Goal: Information Seeking & Learning: Learn about a topic

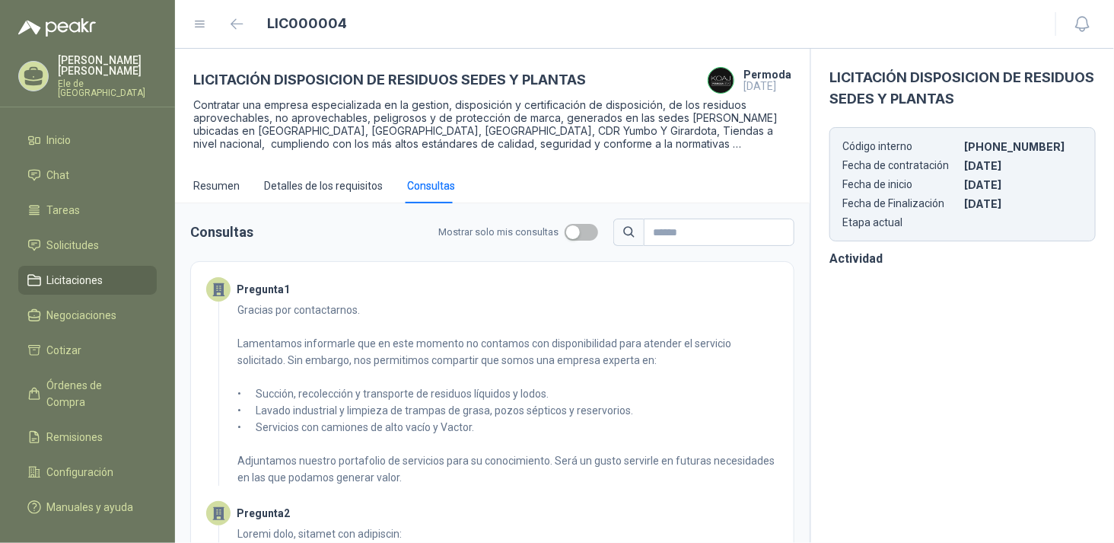
click at [62, 272] on span "Licitaciones" at bounding box center [75, 280] width 56 height 17
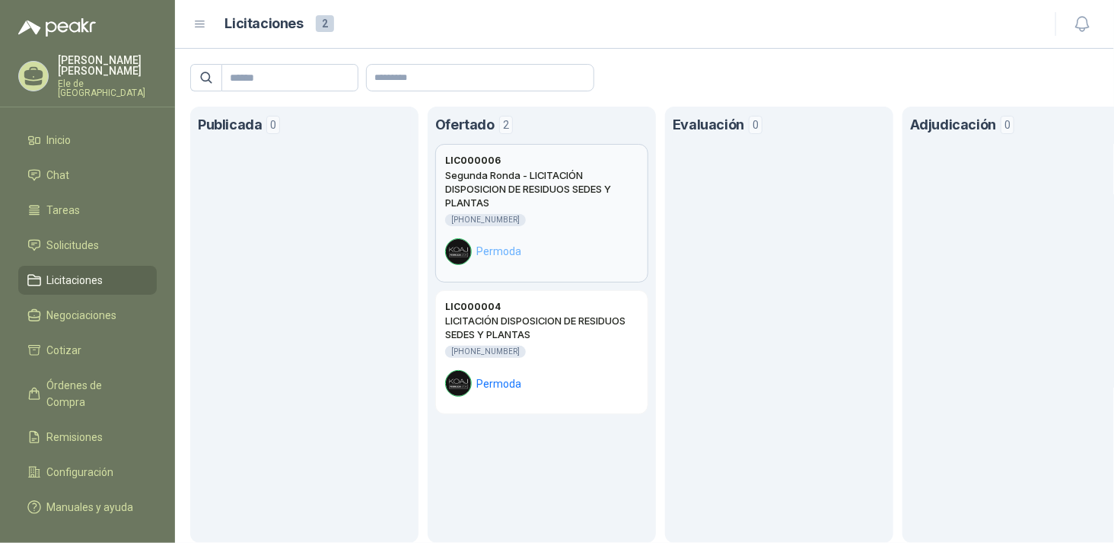
click at [548, 203] on h2 "Segunda Ronda - LICITACIÓN DISPOSICION DE RESIDUOS SEDES Y PLANTAS" at bounding box center [541, 188] width 193 height 41
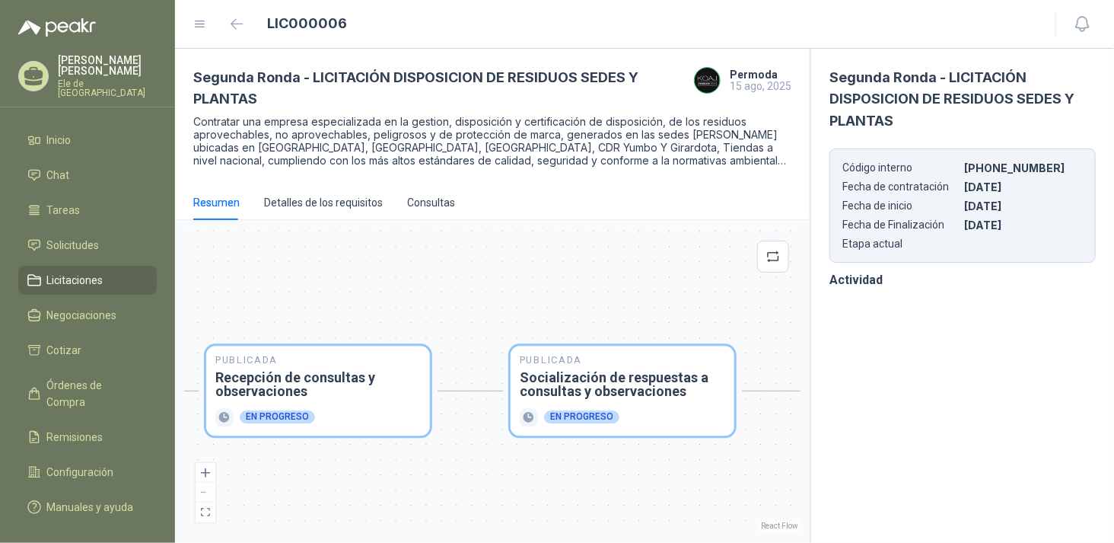
drag, startPoint x: 651, startPoint y: 309, endPoint x: 416, endPoint y: 291, distance: 236.6
click at [390, 294] on div "Publicada Envío de invitación a oferentes Finalizado Publicada Recepción de con…" at bounding box center [492, 381] width 616 height 304
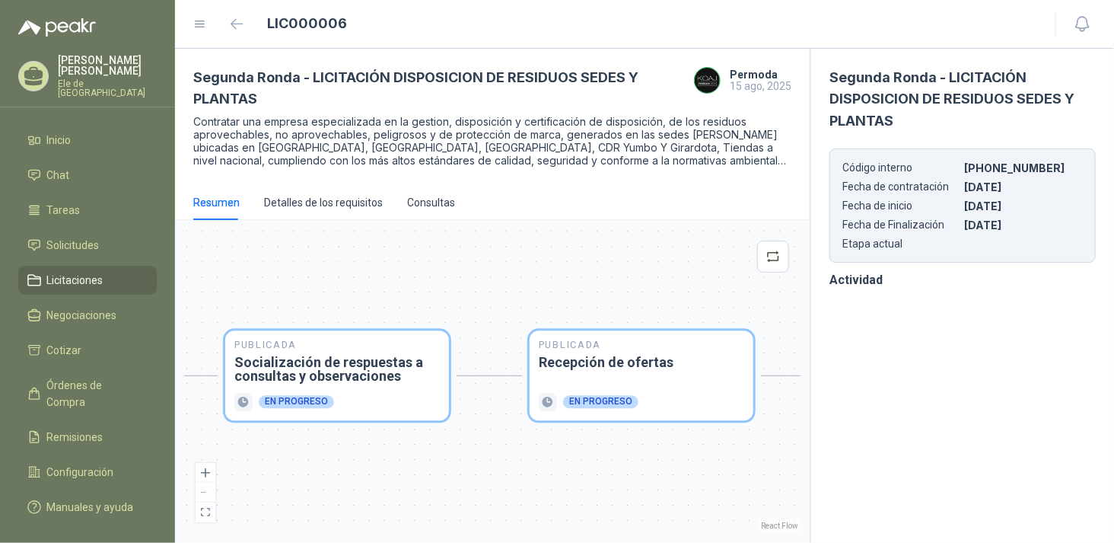
drag, startPoint x: 581, startPoint y: 284, endPoint x: 409, endPoint y: 275, distance: 171.5
click at [389, 276] on div "Publicada Envío de invitación a oferentes Finalizado Publicada Recepción de con…" at bounding box center [492, 381] width 616 height 304
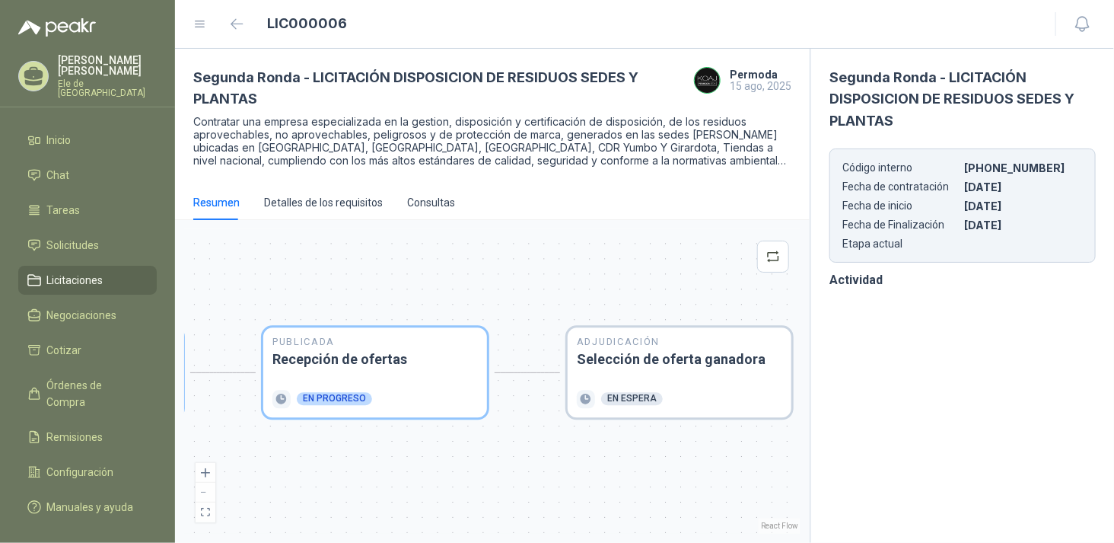
drag, startPoint x: 488, startPoint y: 274, endPoint x: 313, endPoint y: 266, distance: 175.2
click at [306, 267] on div "Publicada Envío de invitación a oferentes Finalizado Publicada Recepción de con…" at bounding box center [492, 381] width 616 height 304
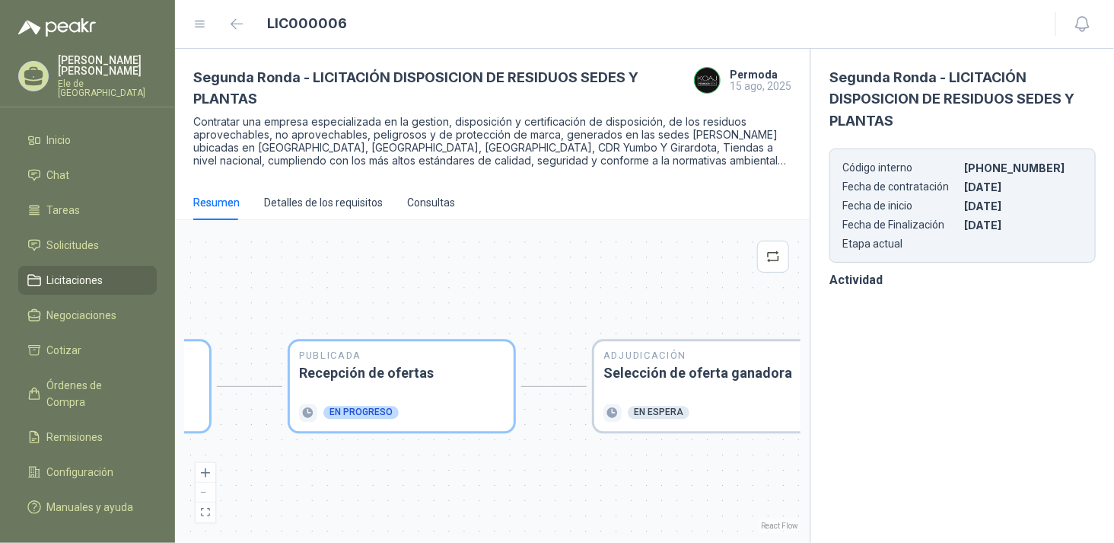
drag, startPoint x: 520, startPoint y: 270, endPoint x: 637, endPoint y: 283, distance: 117.9
click at [637, 283] on div "Publicada Envío de invitación a oferentes Finalizado Publicada Recepción de con…" at bounding box center [492, 381] width 616 height 304
